Goal: Task Accomplishment & Management: Manage account settings

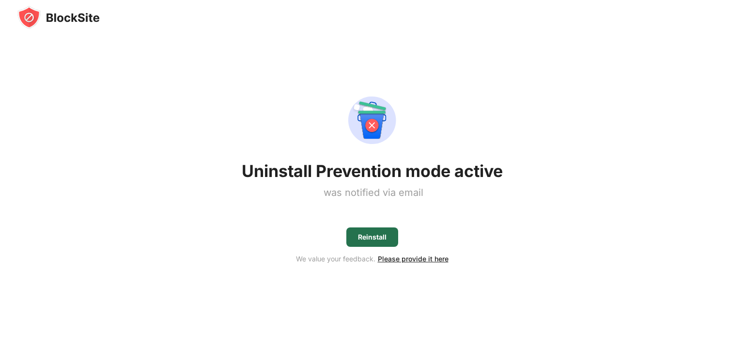
click at [364, 235] on div "Reinstall" at bounding box center [372, 237] width 29 height 8
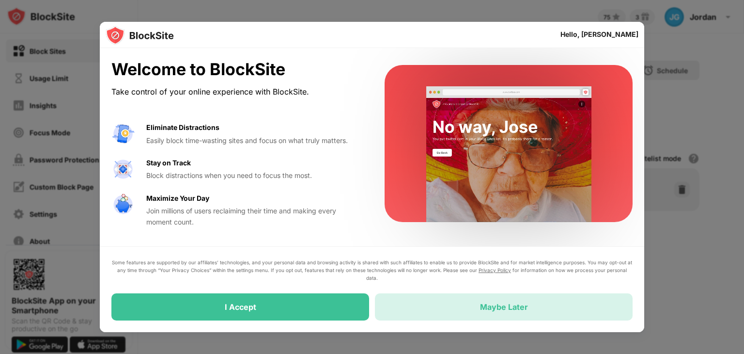
click at [481, 310] on div "Maybe Later" at bounding box center [504, 307] width 48 height 10
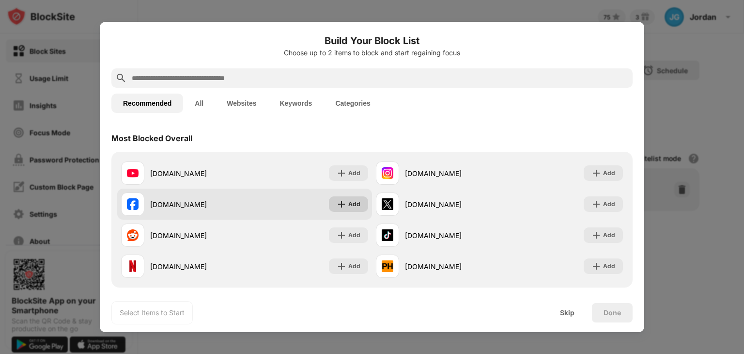
click at [339, 203] on img at bounding box center [342, 204] width 10 height 10
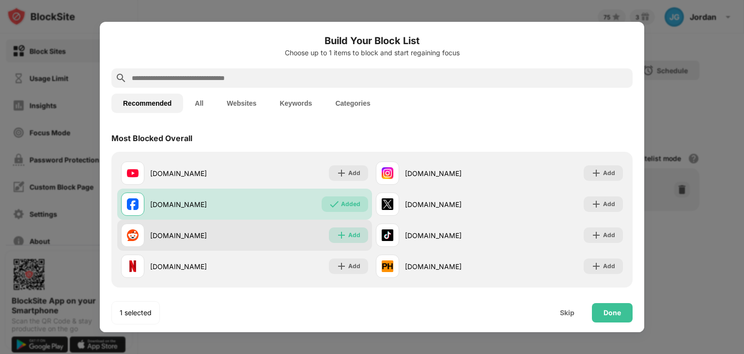
click at [348, 232] on div "Add" at bounding box center [354, 235] width 12 height 10
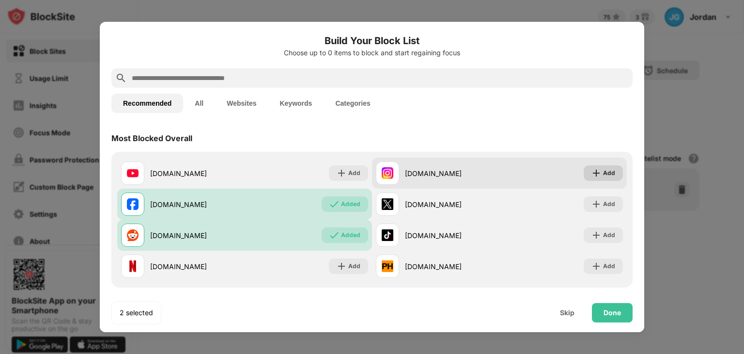
click at [603, 172] on div "Add" at bounding box center [609, 173] width 12 height 10
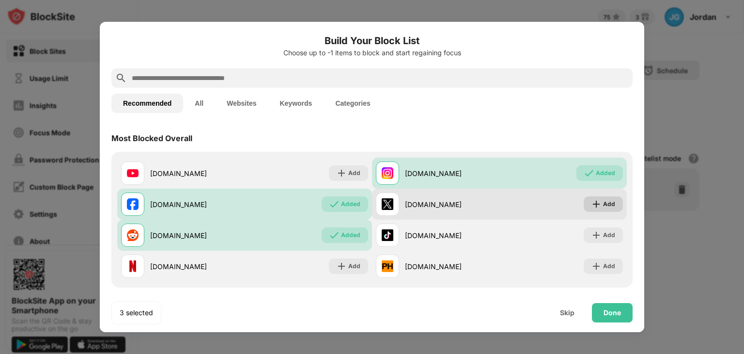
click at [608, 201] on div "Add" at bounding box center [603, 204] width 39 height 16
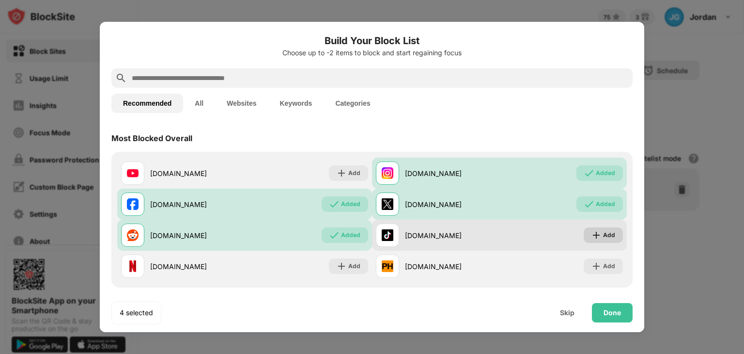
click at [603, 230] on div "Add" at bounding box center [609, 235] width 12 height 10
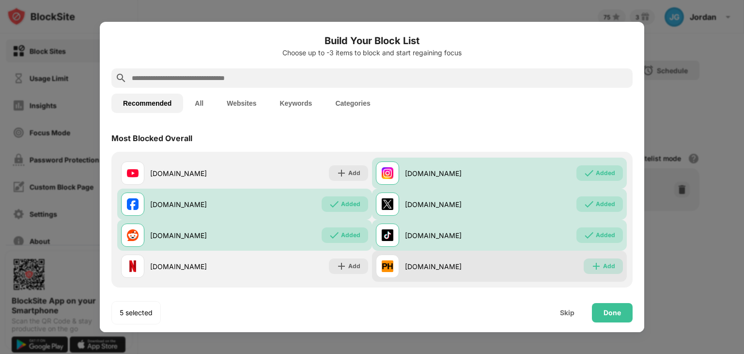
click at [595, 265] on div "Add" at bounding box center [603, 266] width 39 height 16
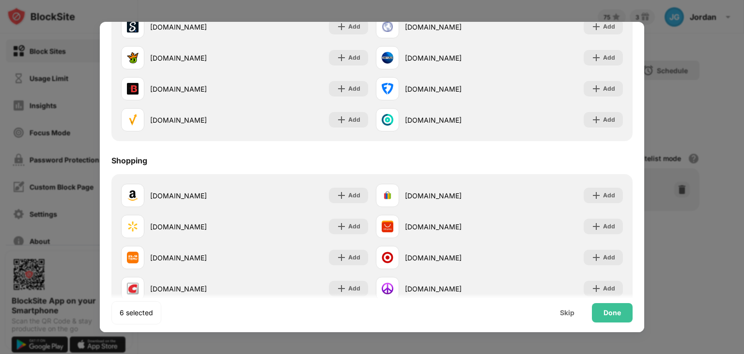
scroll to position [1001, 0]
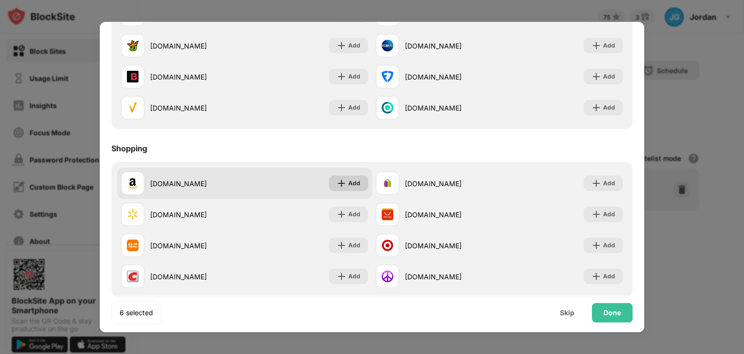
click at [351, 181] on div "Add" at bounding box center [354, 183] width 12 height 10
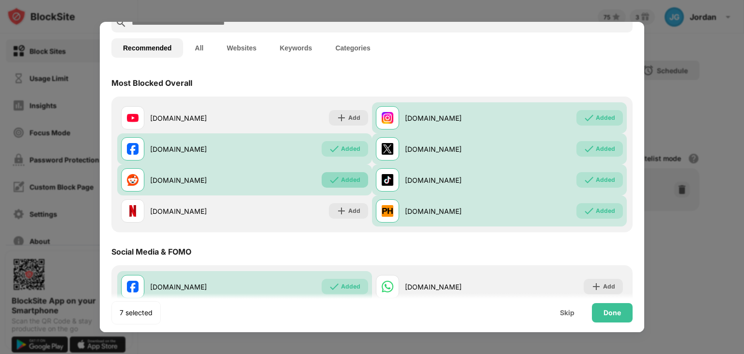
scroll to position [0, 0]
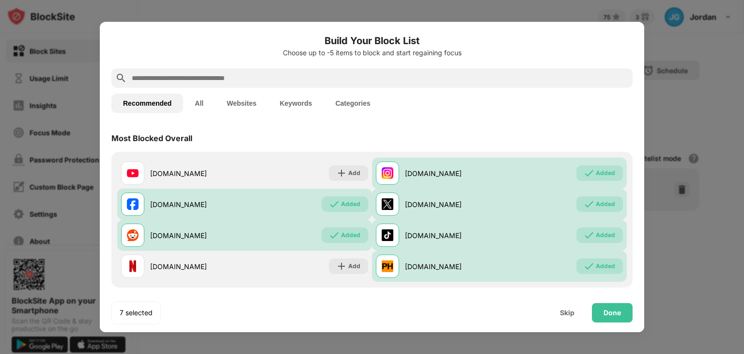
click at [258, 77] on input "text" at bounding box center [380, 78] width 498 height 12
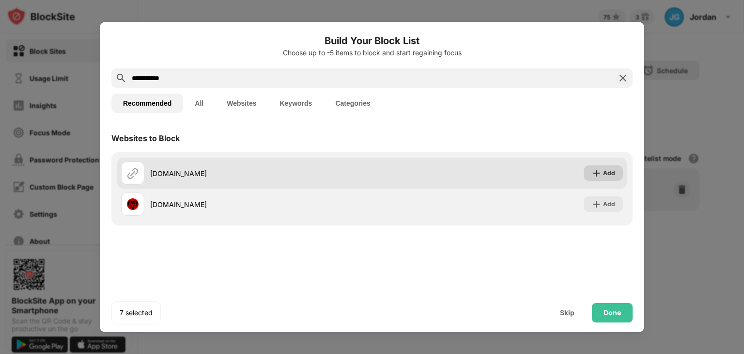
type input "**********"
click at [609, 177] on div "Add" at bounding box center [609, 173] width 12 height 10
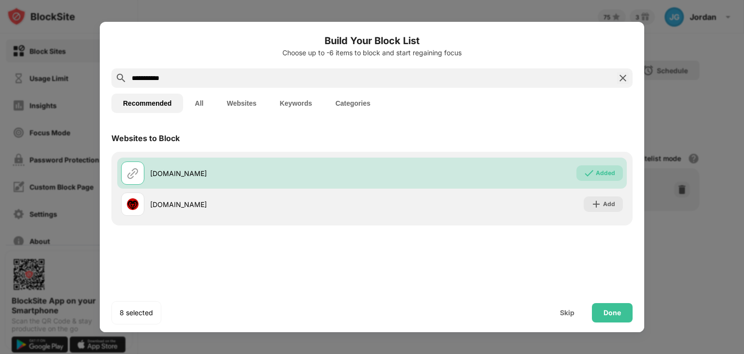
click at [621, 79] on img at bounding box center [623, 78] width 12 height 12
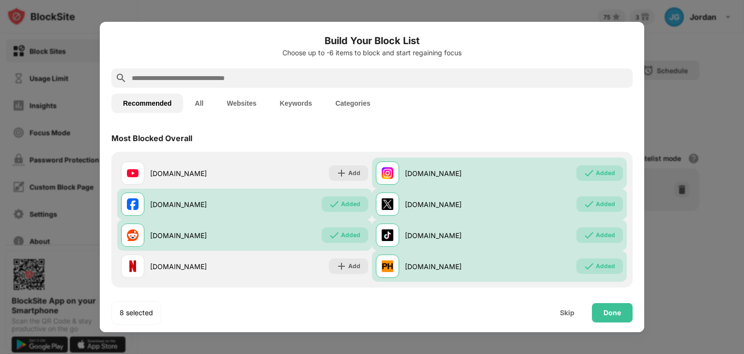
click at [524, 83] on input "text" at bounding box center [380, 78] width 498 height 12
click at [297, 103] on button "Keywords" at bounding box center [296, 103] width 56 height 19
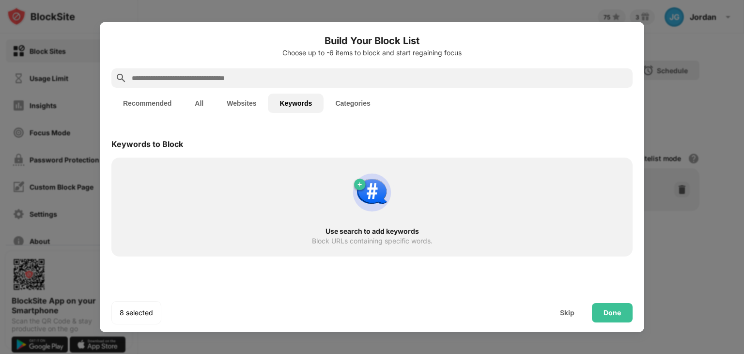
click at [298, 82] on input "text" at bounding box center [380, 78] width 498 height 12
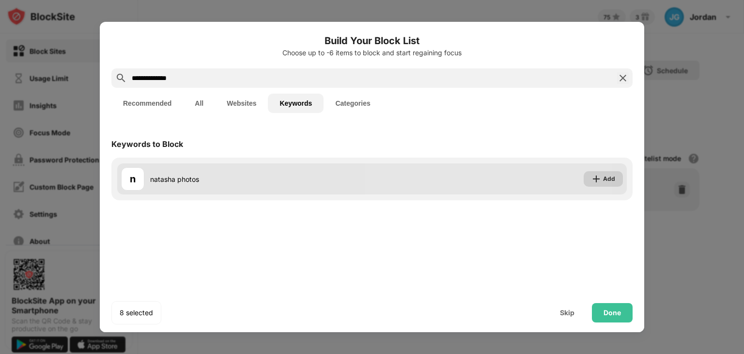
click at [593, 177] on img at bounding box center [597, 179] width 10 height 10
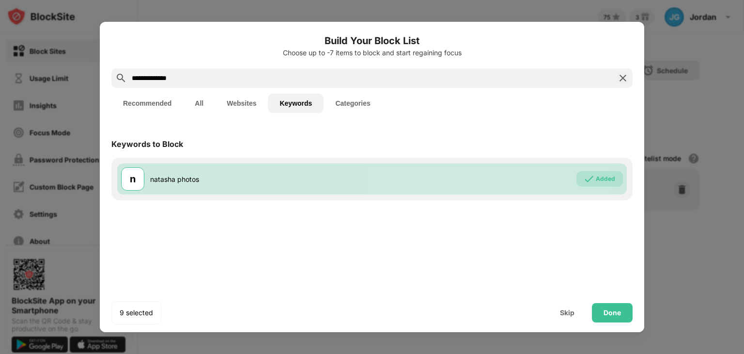
click at [427, 77] on input "**********" at bounding box center [372, 78] width 483 height 12
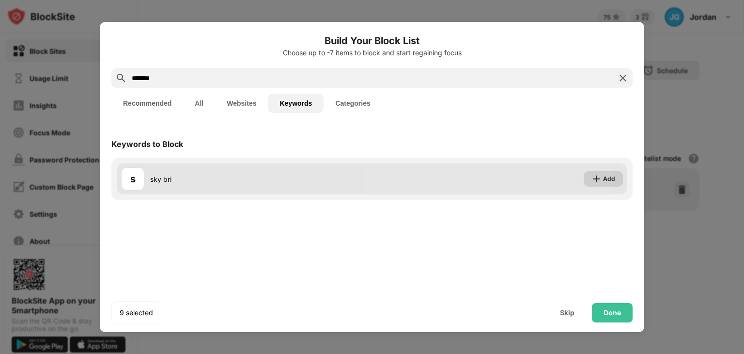
type input "*******"
click at [596, 183] on img at bounding box center [597, 179] width 10 height 10
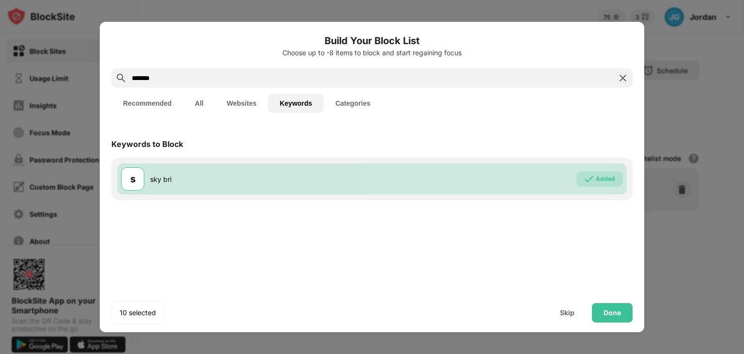
click at [624, 78] on img at bounding box center [623, 78] width 12 height 12
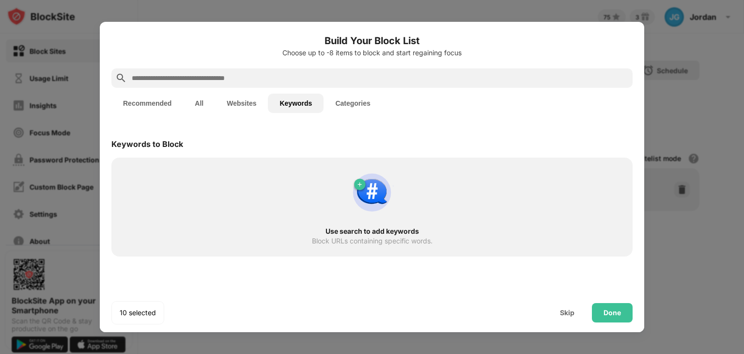
click at [577, 76] on input "text" at bounding box center [380, 78] width 498 height 12
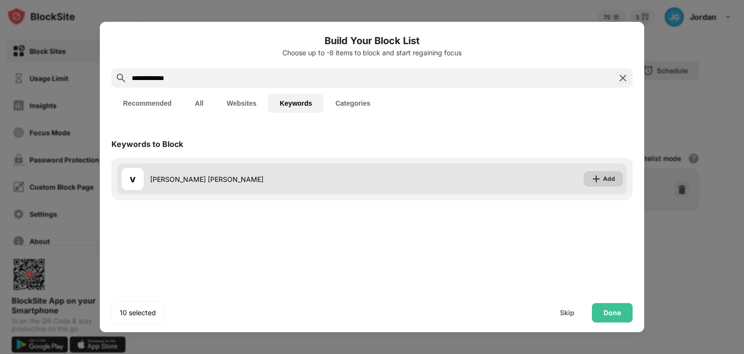
type input "**********"
click at [614, 179] on div "Add" at bounding box center [609, 179] width 12 height 10
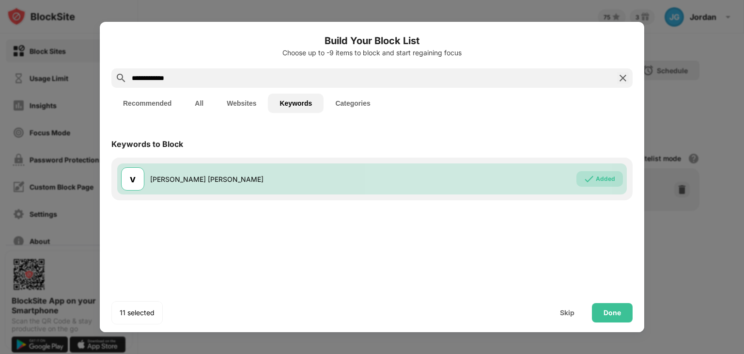
click at [626, 78] on img at bounding box center [623, 78] width 12 height 12
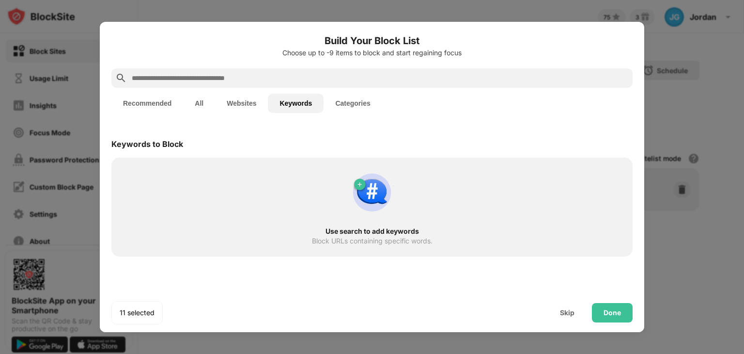
click at [548, 77] on input "text" at bounding box center [380, 78] width 498 height 12
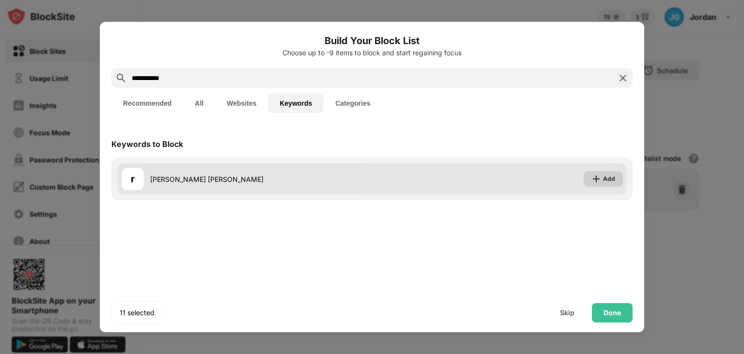
type input "**********"
click at [607, 178] on div "Add" at bounding box center [609, 179] width 12 height 10
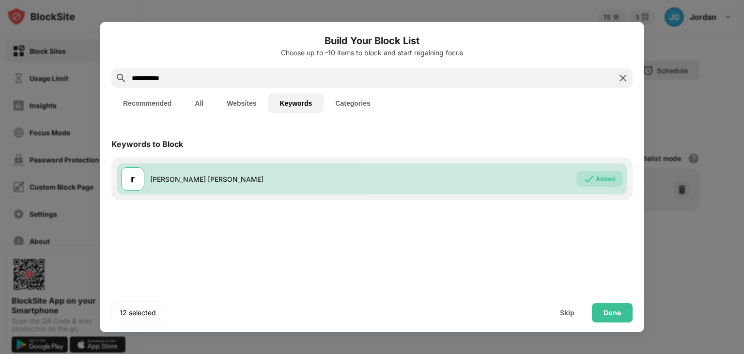
click at [623, 76] on img at bounding box center [623, 78] width 12 height 12
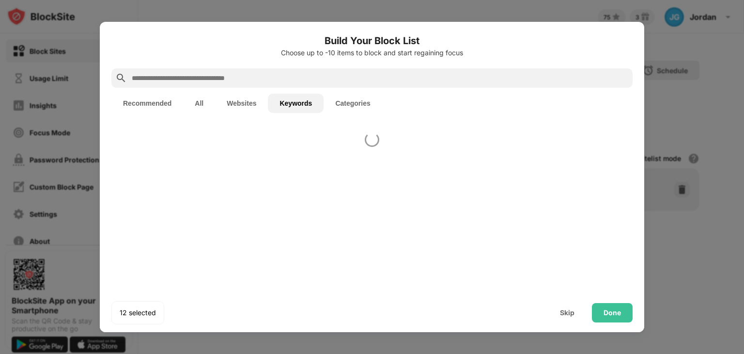
click at [575, 77] on input "text" at bounding box center [380, 78] width 498 height 12
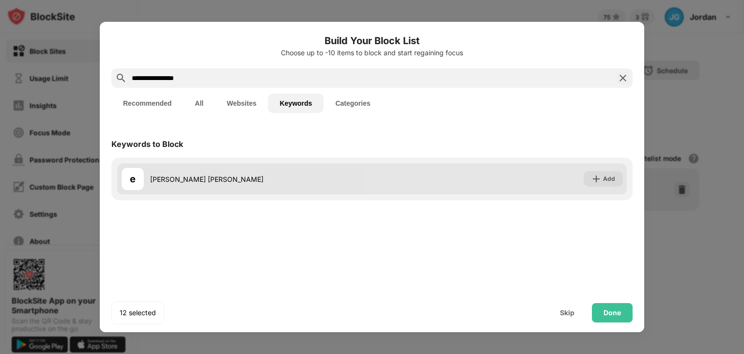
type input "**********"
click at [616, 181] on div "Add" at bounding box center [603, 179] width 39 height 16
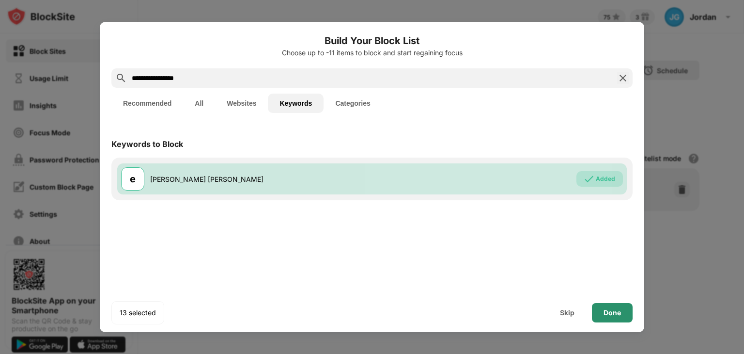
click at [606, 309] on div "Done" at bounding box center [612, 313] width 17 height 8
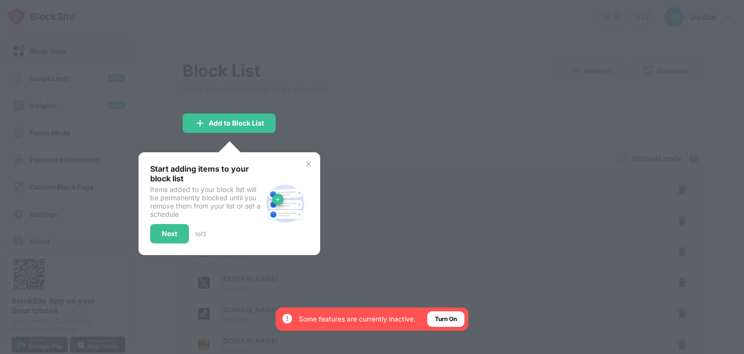
click at [307, 163] on img at bounding box center [309, 164] width 8 height 8
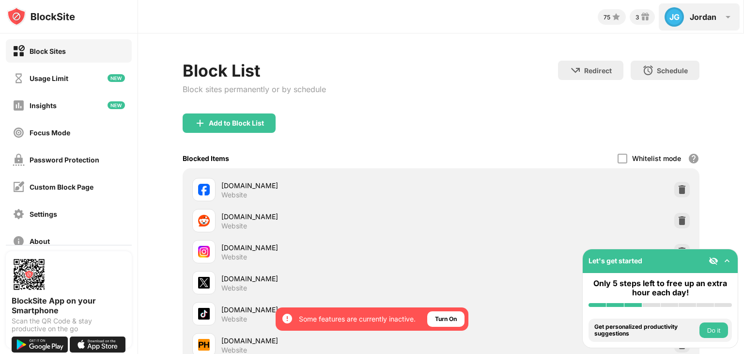
click at [681, 20] on div "JG" at bounding box center [674, 16] width 19 height 19
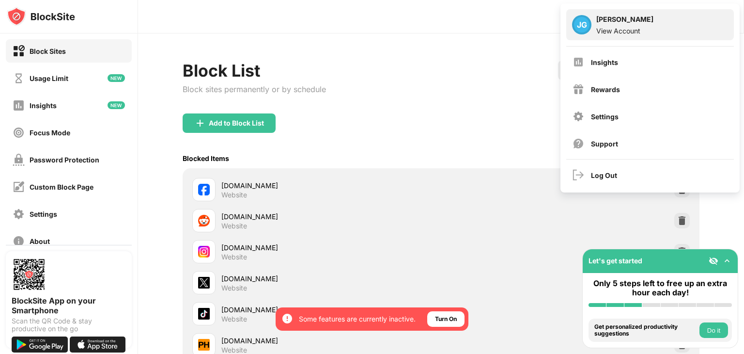
click at [589, 33] on div "JG" at bounding box center [581, 24] width 19 height 19
